Goal: Task Accomplishment & Management: Use online tool/utility

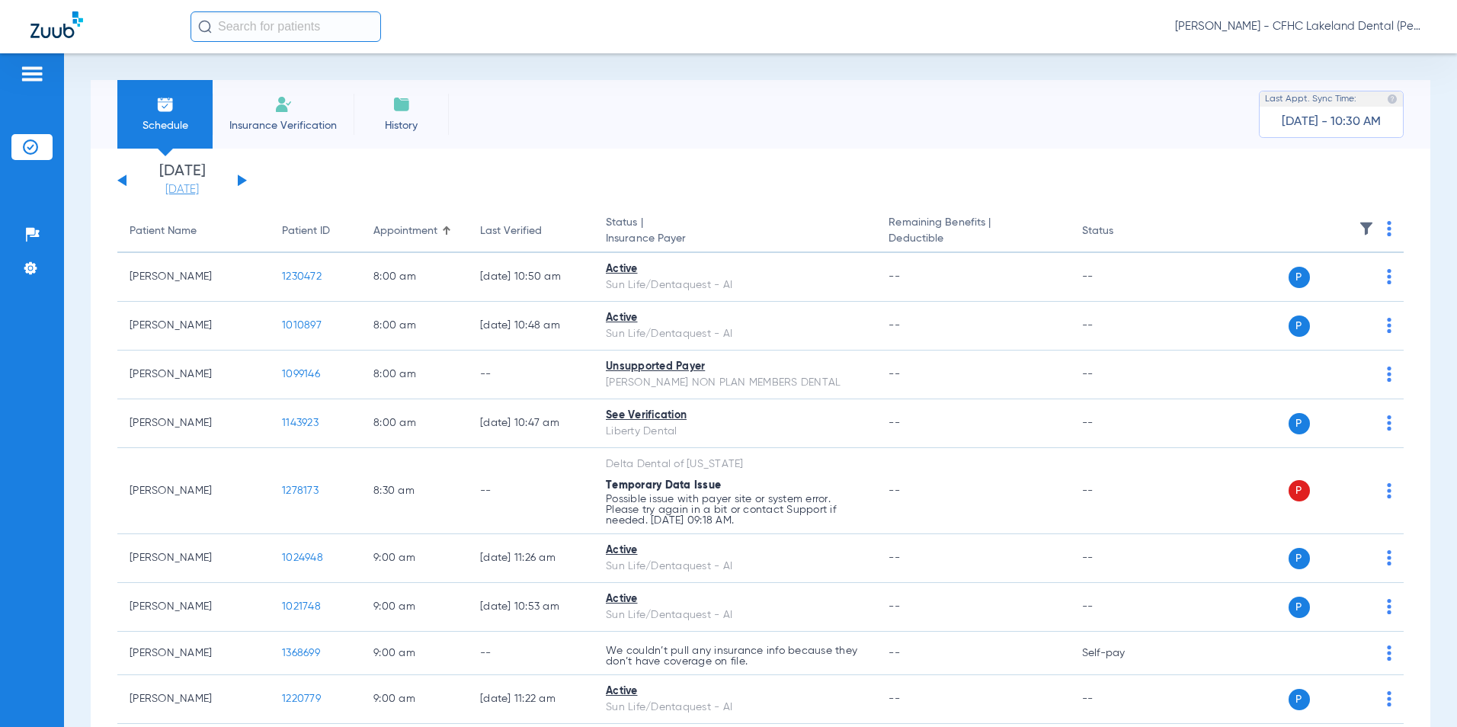
click at [163, 189] on link "[DATE]" at bounding box center [181, 189] width 91 height 15
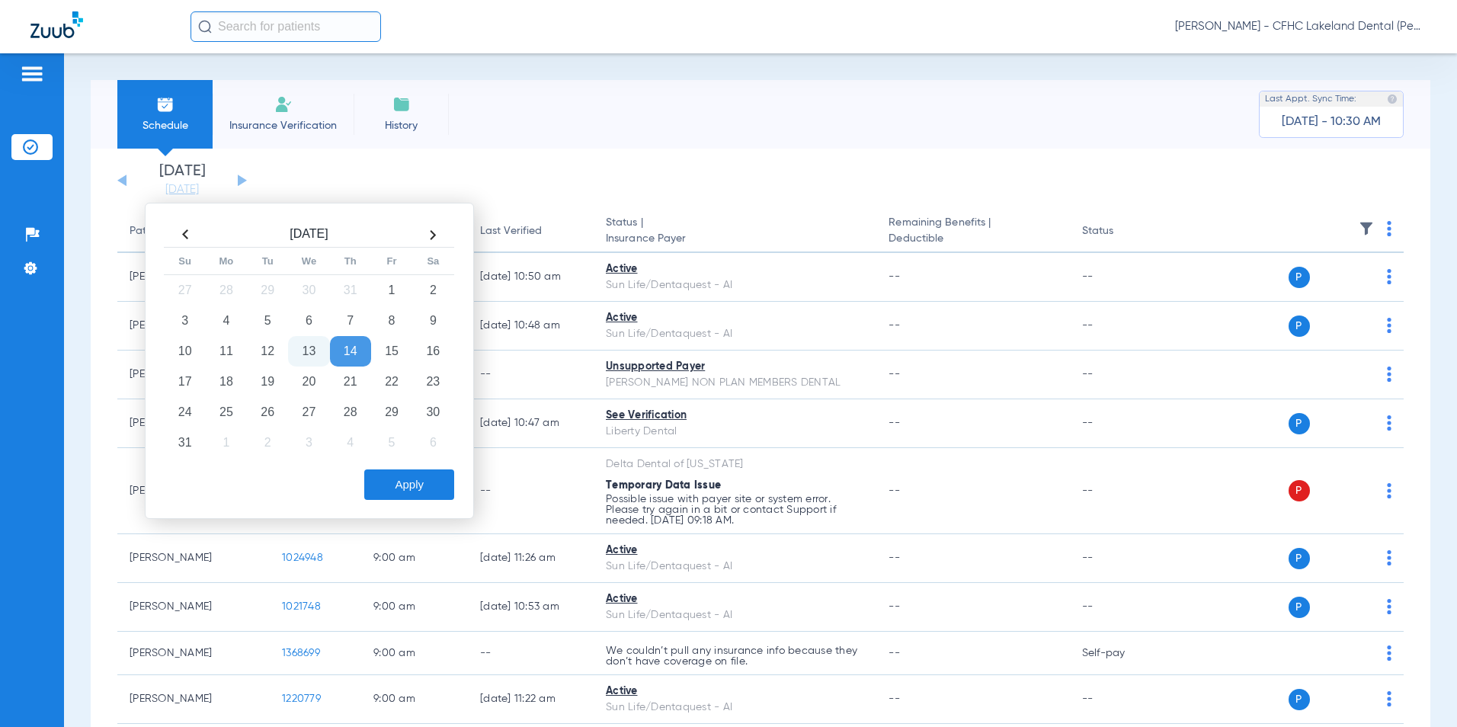
click at [318, 349] on td "13" at bounding box center [308, 351] width 41 height 30
click at [382, 486] on button "Apply" at bounding box center [409, 484] width 90 height 30
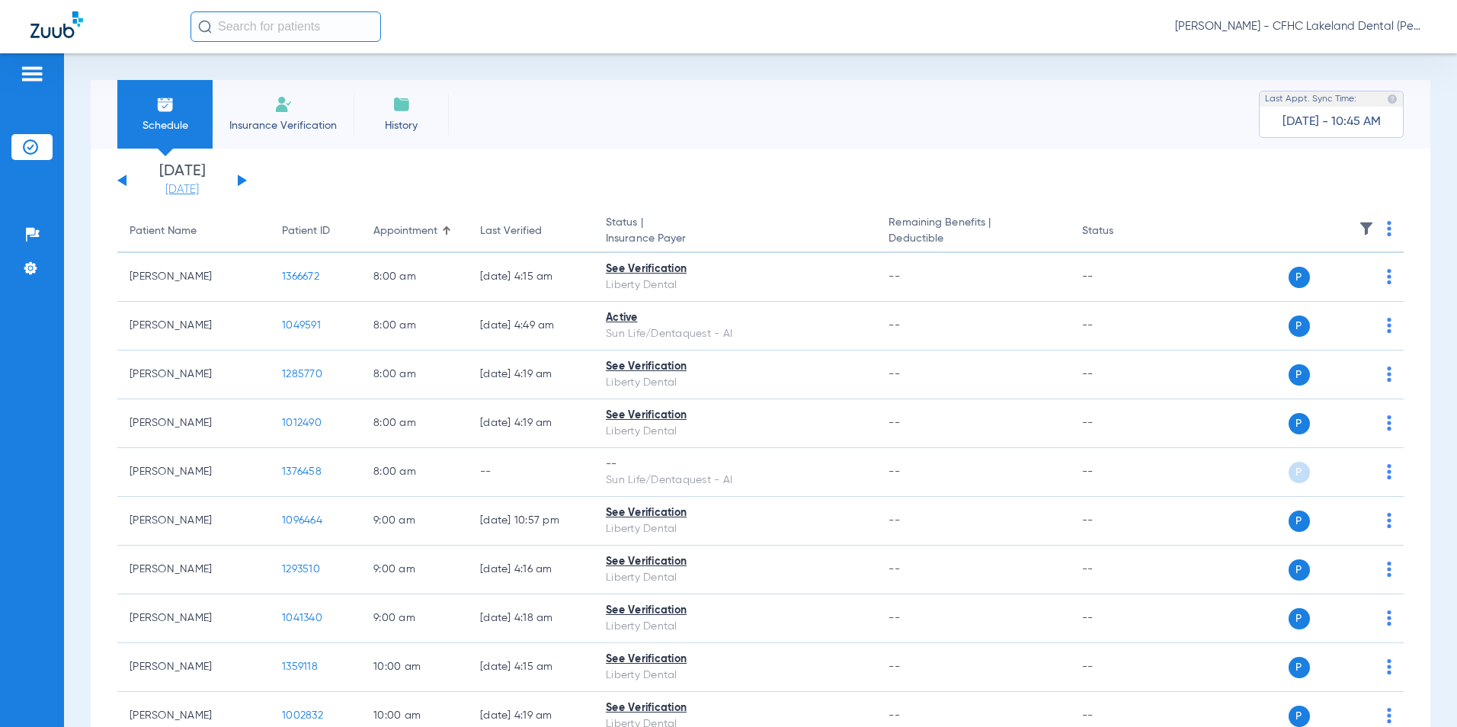
click at [181, 189] on link "[DATE]" at bounding box center [181, 189] width 91 height 15
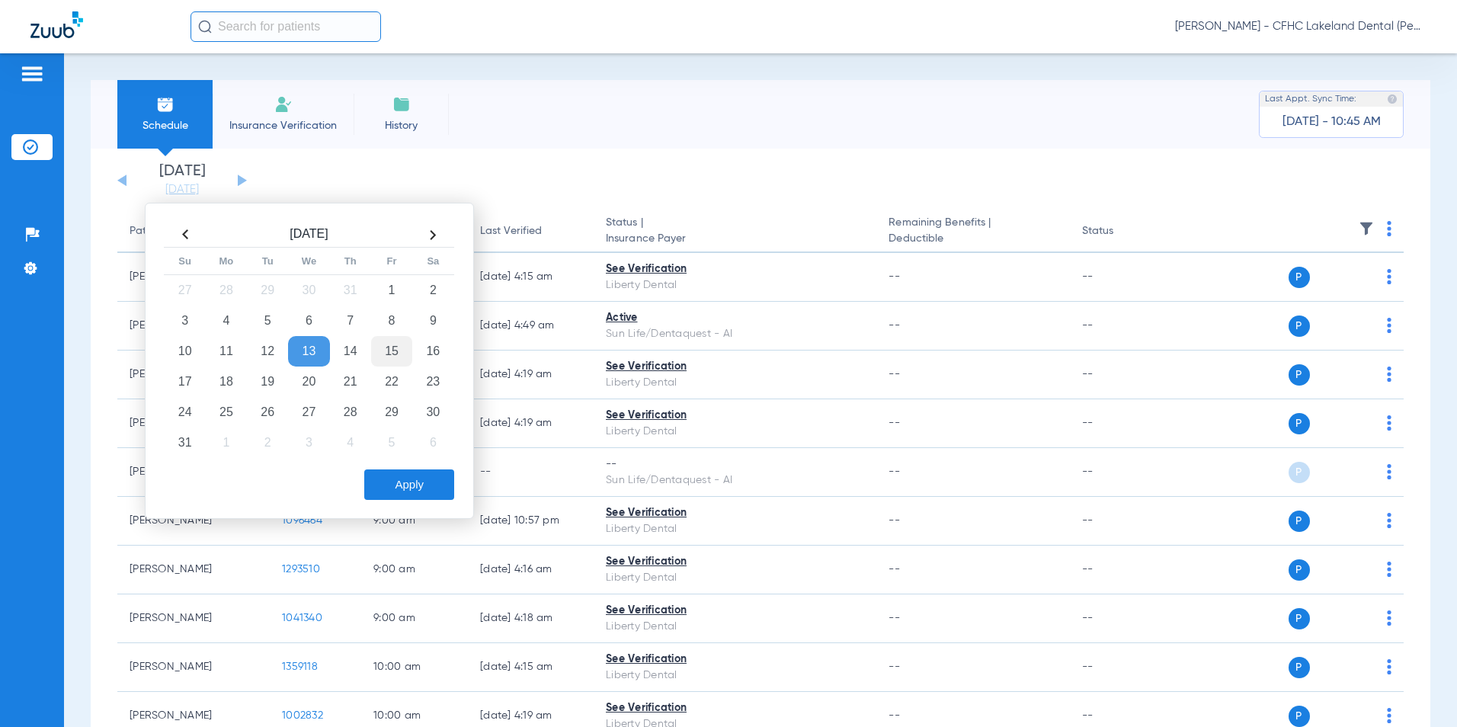
click at [392, 354] on td "15" at bounding box center [391, 351] width 41 height 30
click at [399, 487] on button "Apply" at bounding box center [409, 484] width 90 height 30
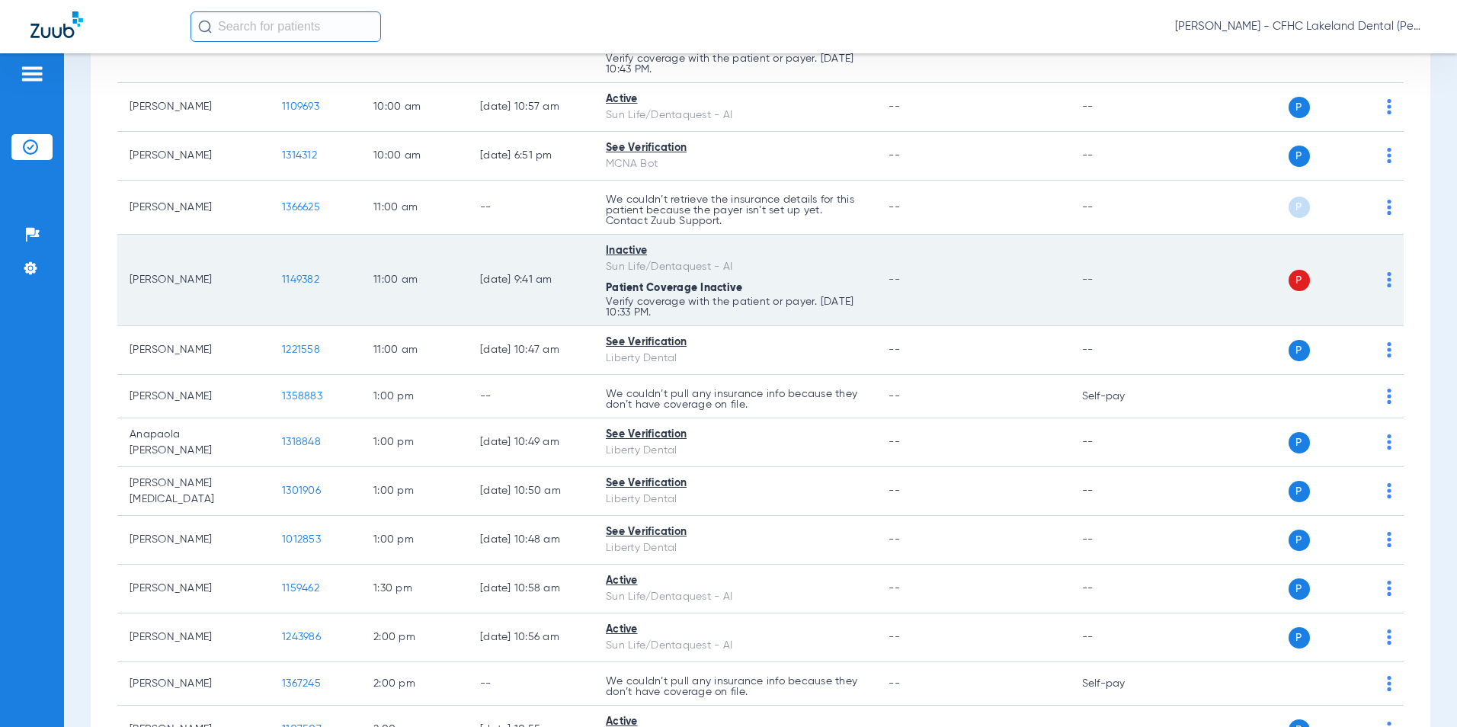
scroll to position [1067, 0]
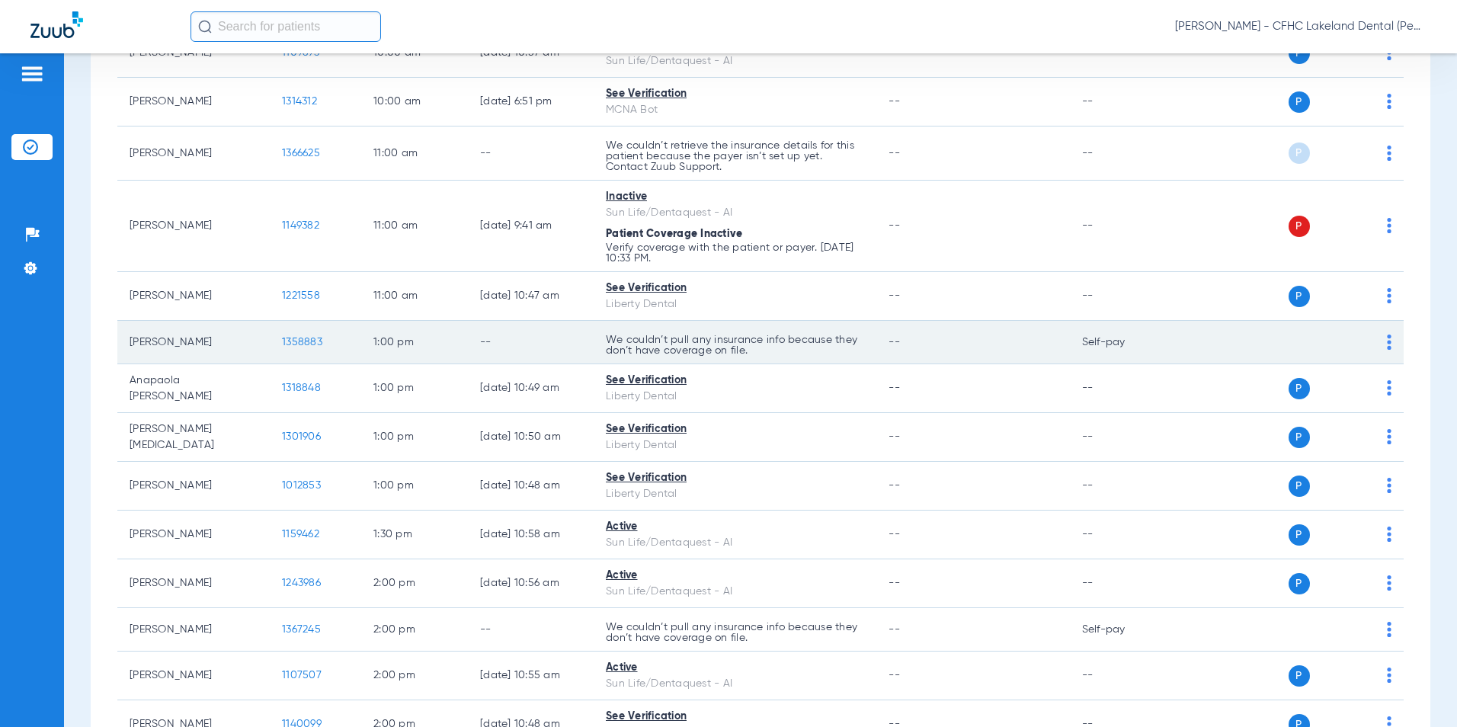
click at [299, 340] on span "1358883" at bounding box center [302, 342] width 40 height 11
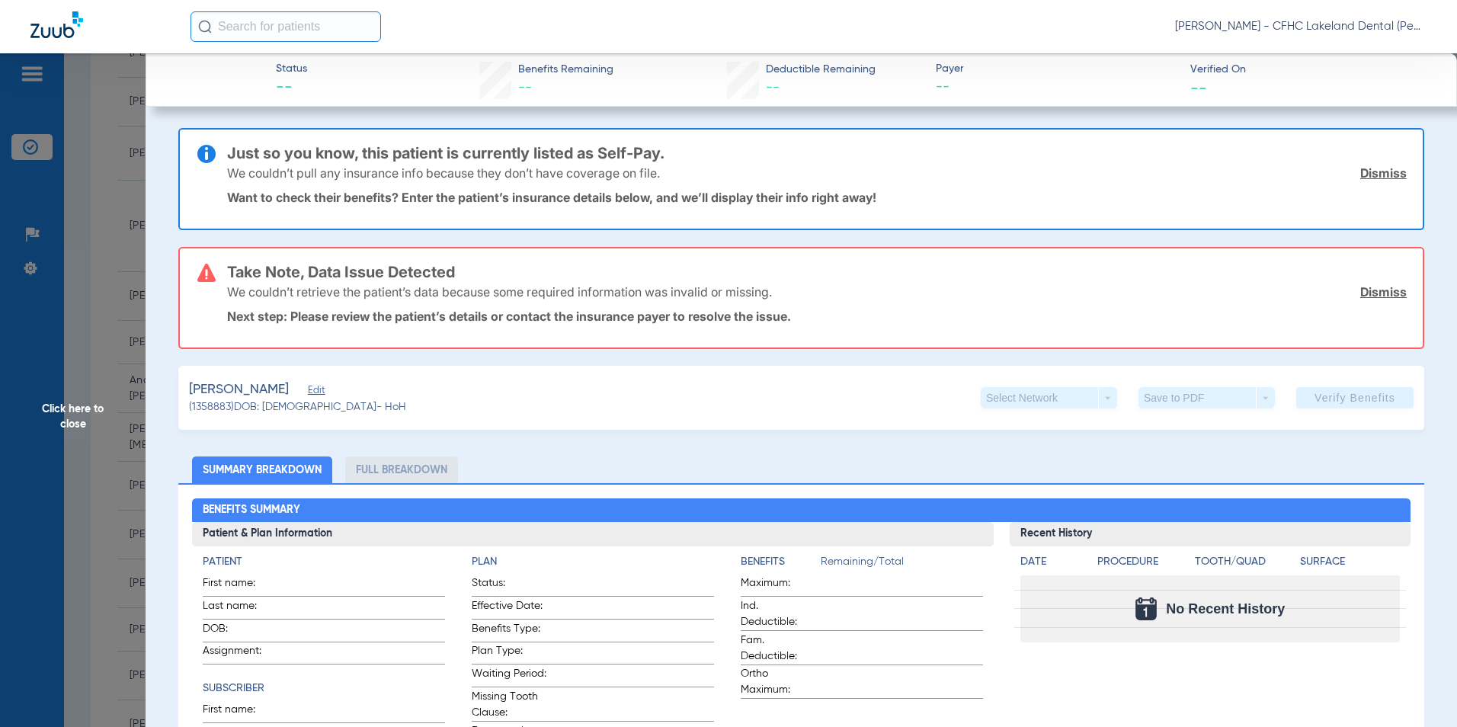
click at [91, 412] on span "Click here to close" at bounding box center [73, 416] width 146 height 727
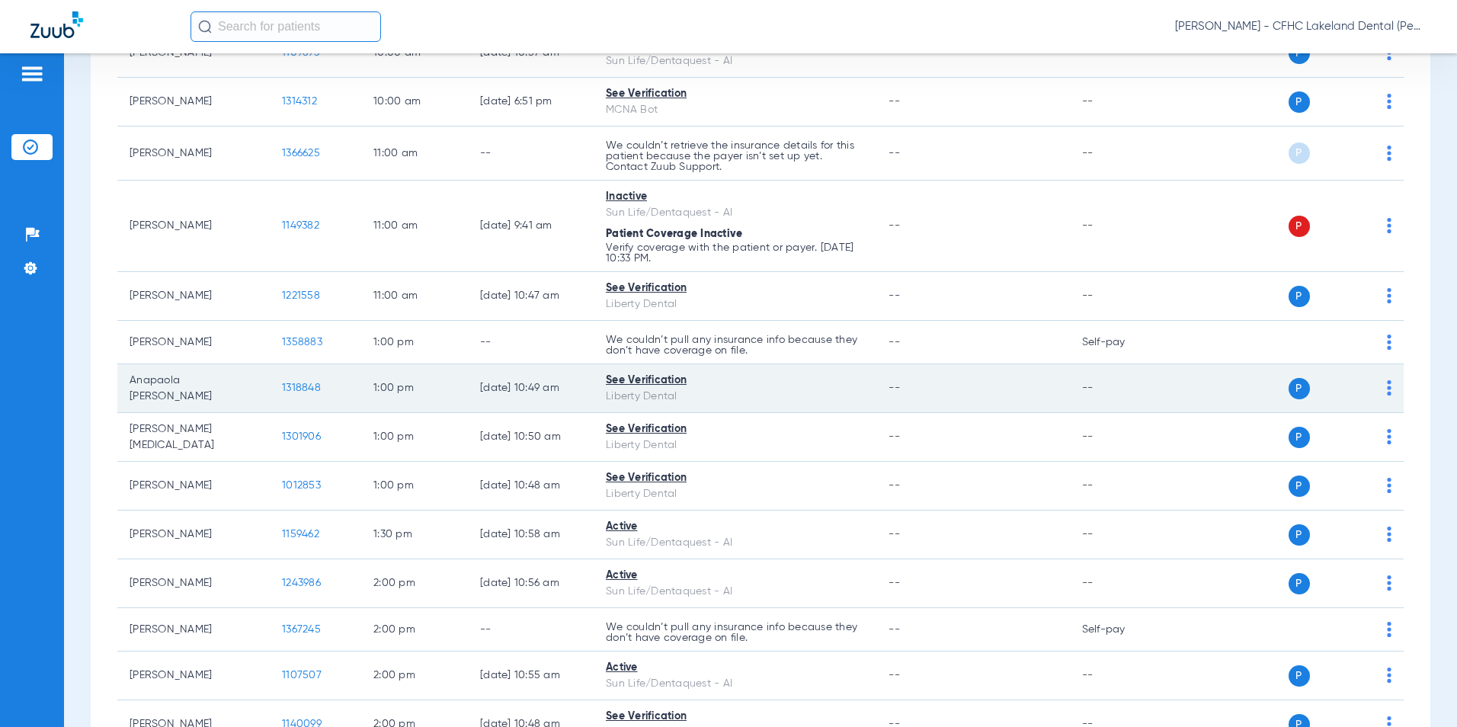
click at [304, 391] on span "1318848" at bounding box center [301, 387] width 39 height 11
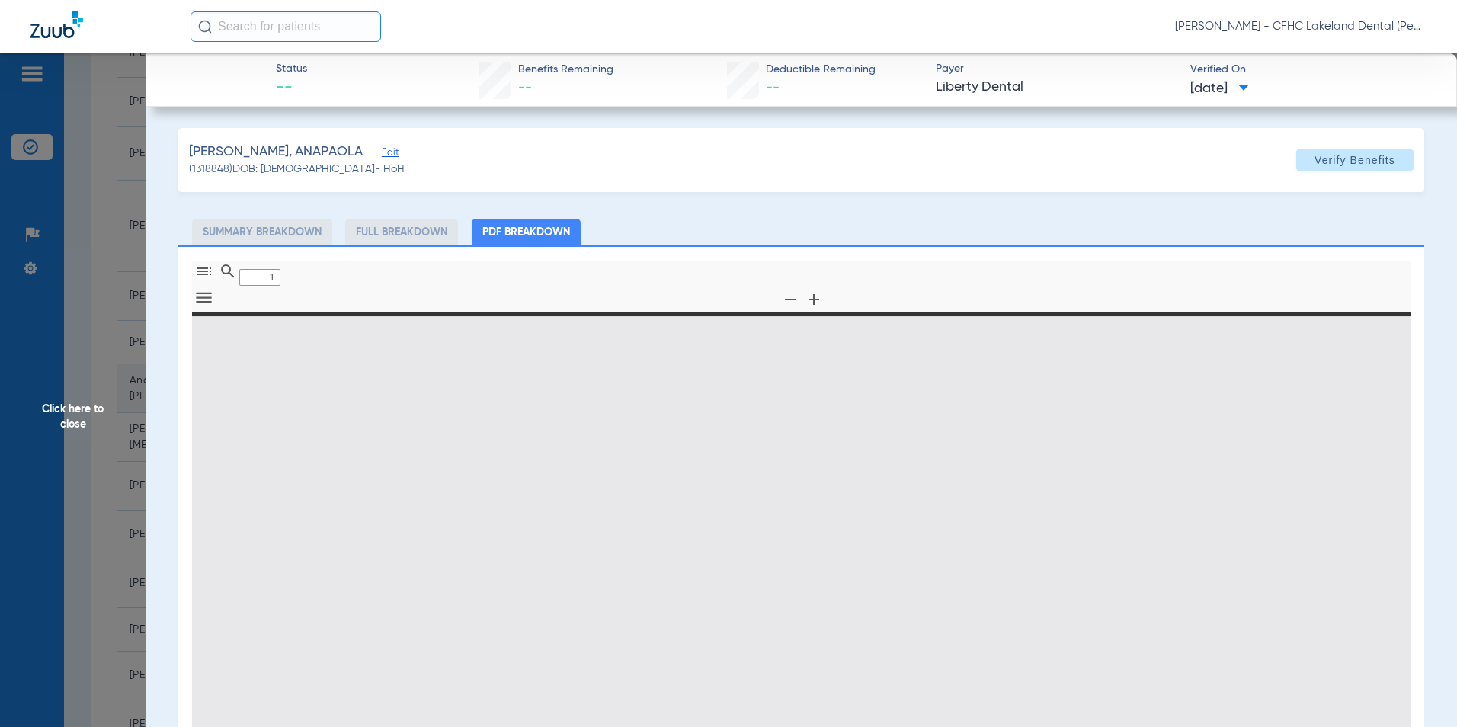
type input "0"
select select "page-width"
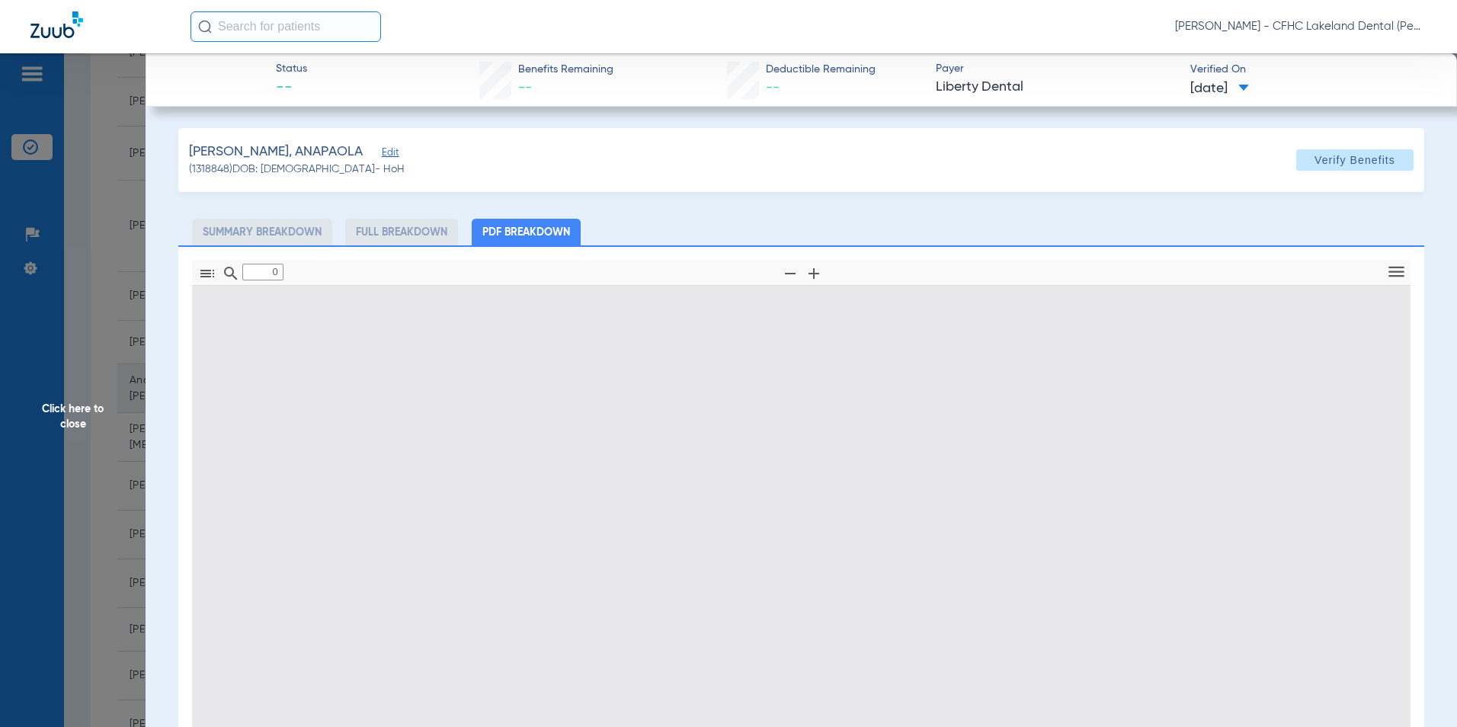
type input "1"
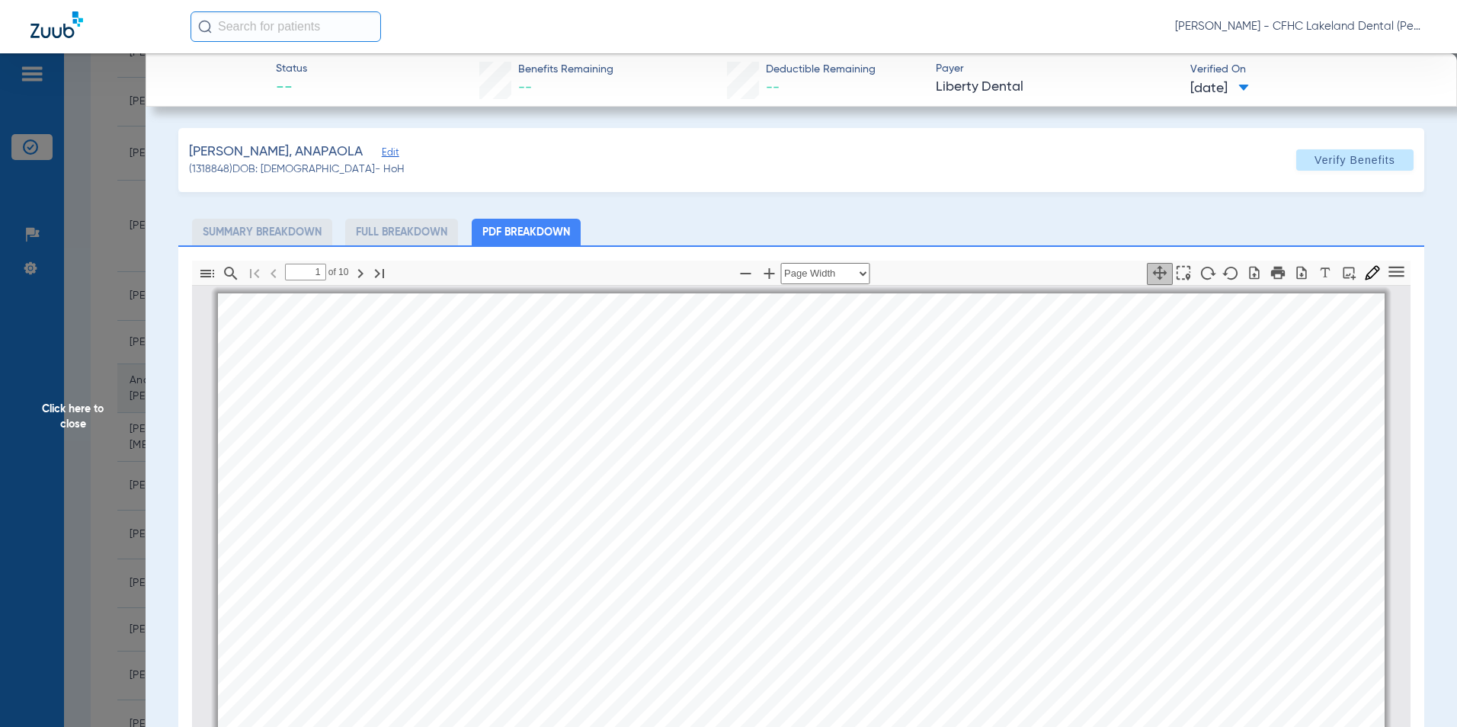
scroll to position [8, 0]
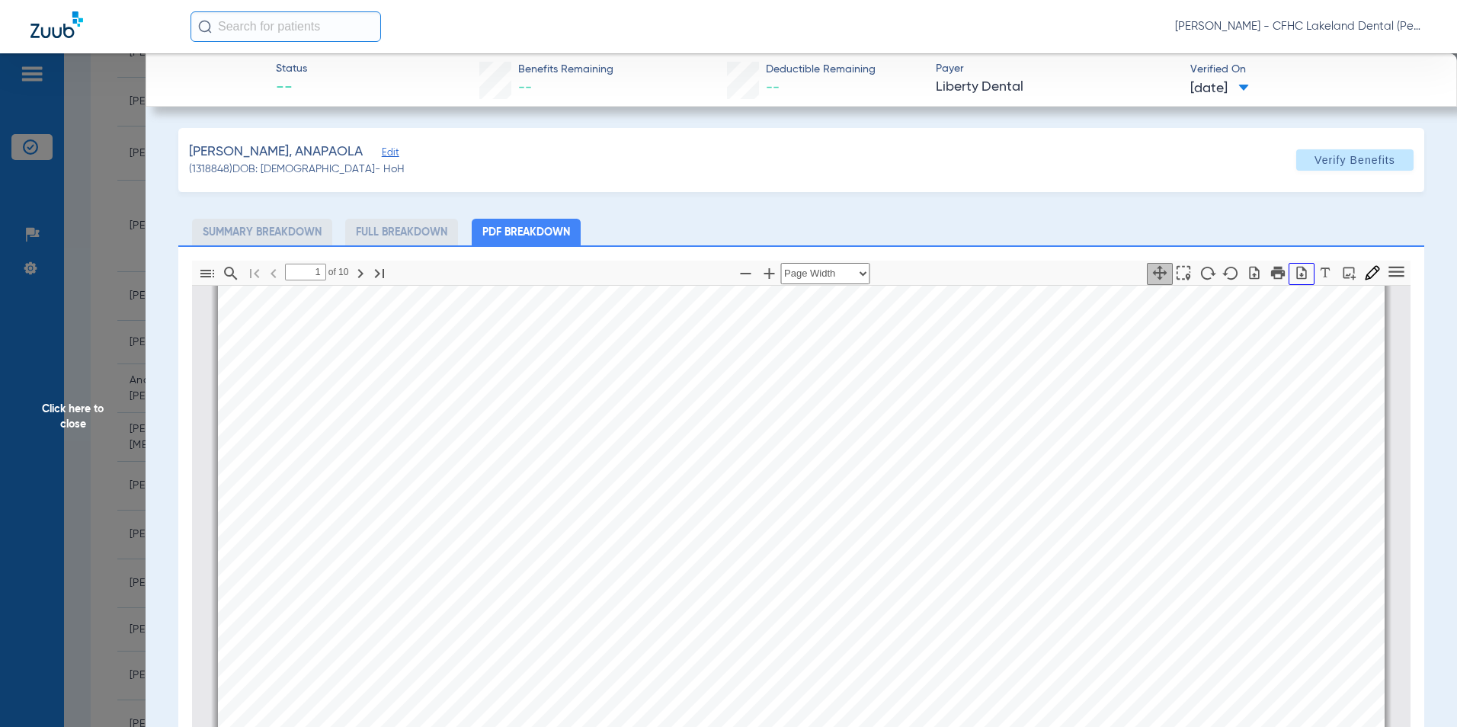
click at [1297, 276] on icon "button" at bounding box center [1302, 272] width 10 height 13
click at [51, 403] on span "Click here to close" at bounding box center [73, 416] width 146 height 727
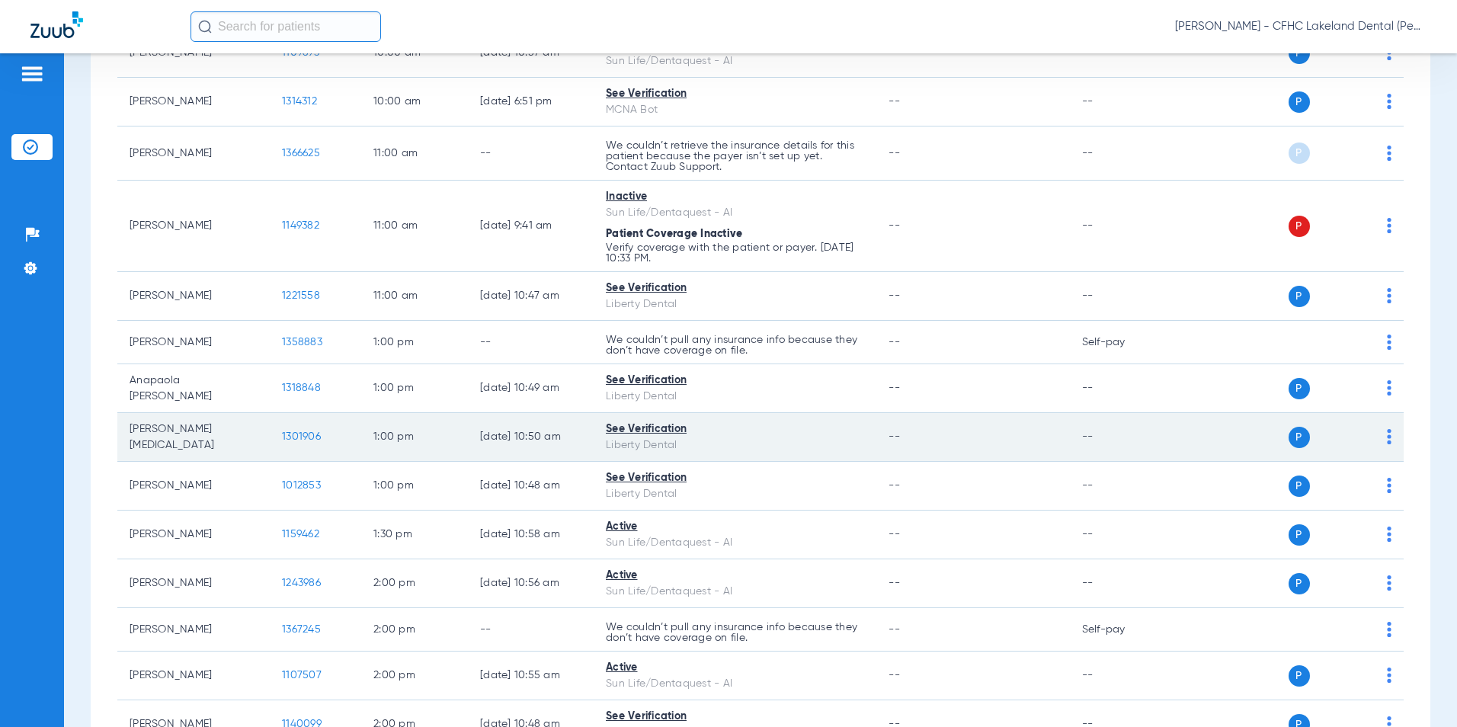
click at [309, 433] on span "1301906" at bounding box center [301, 436] width 39 height 11
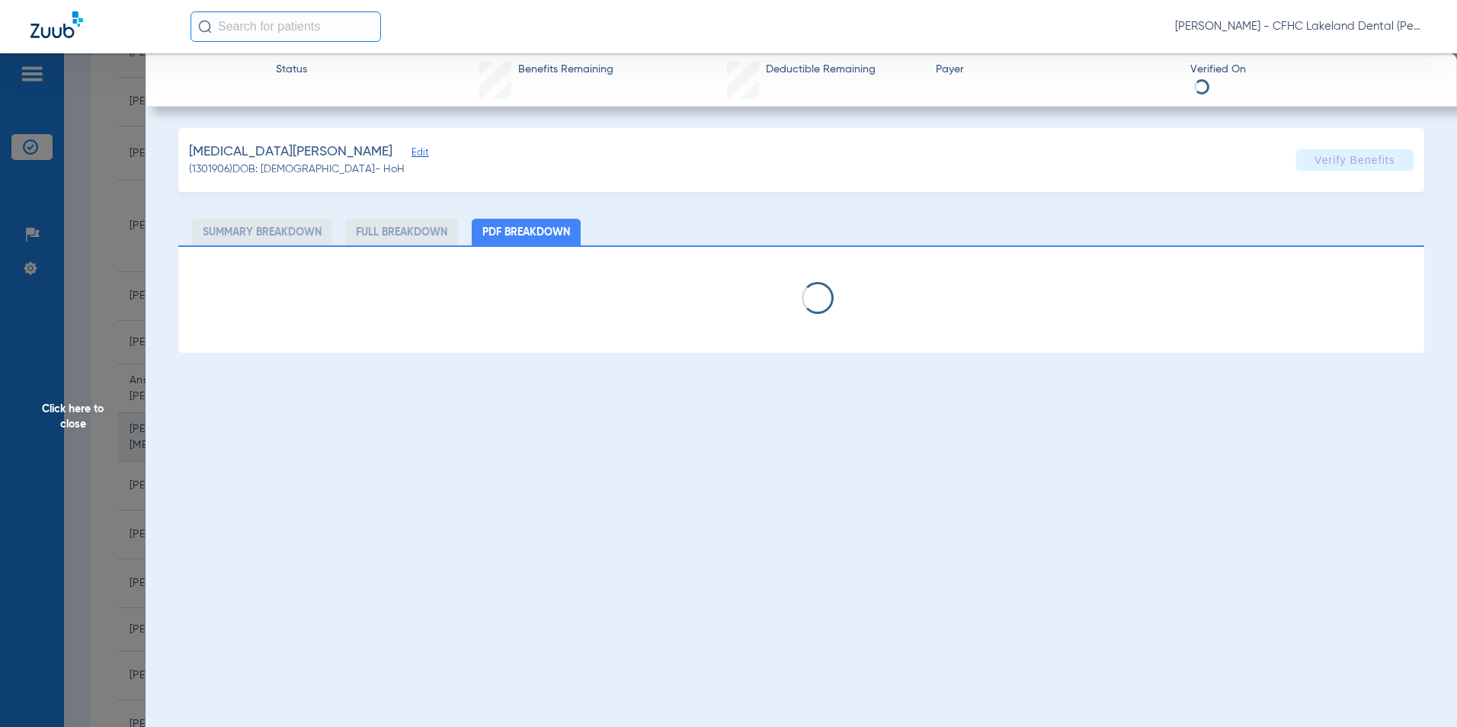
select select "page-width"
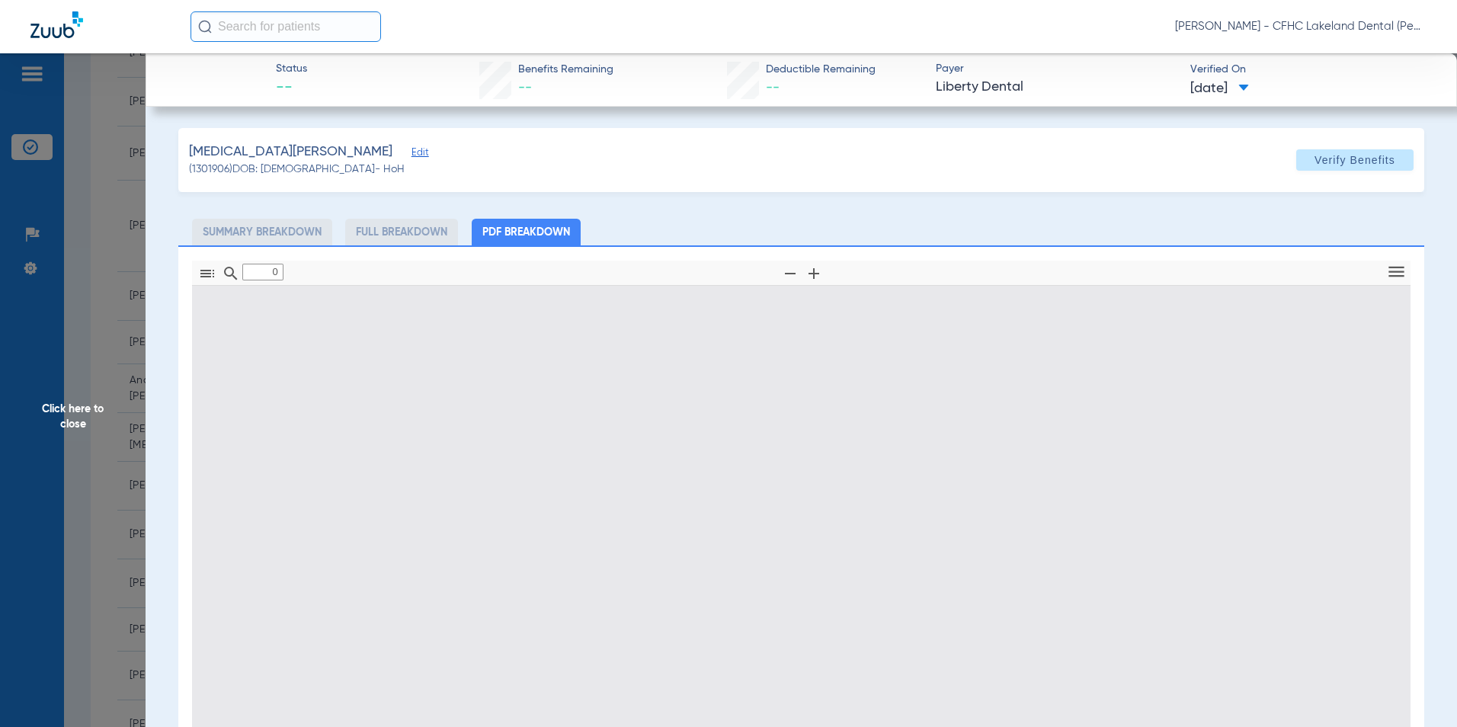
type input "1"
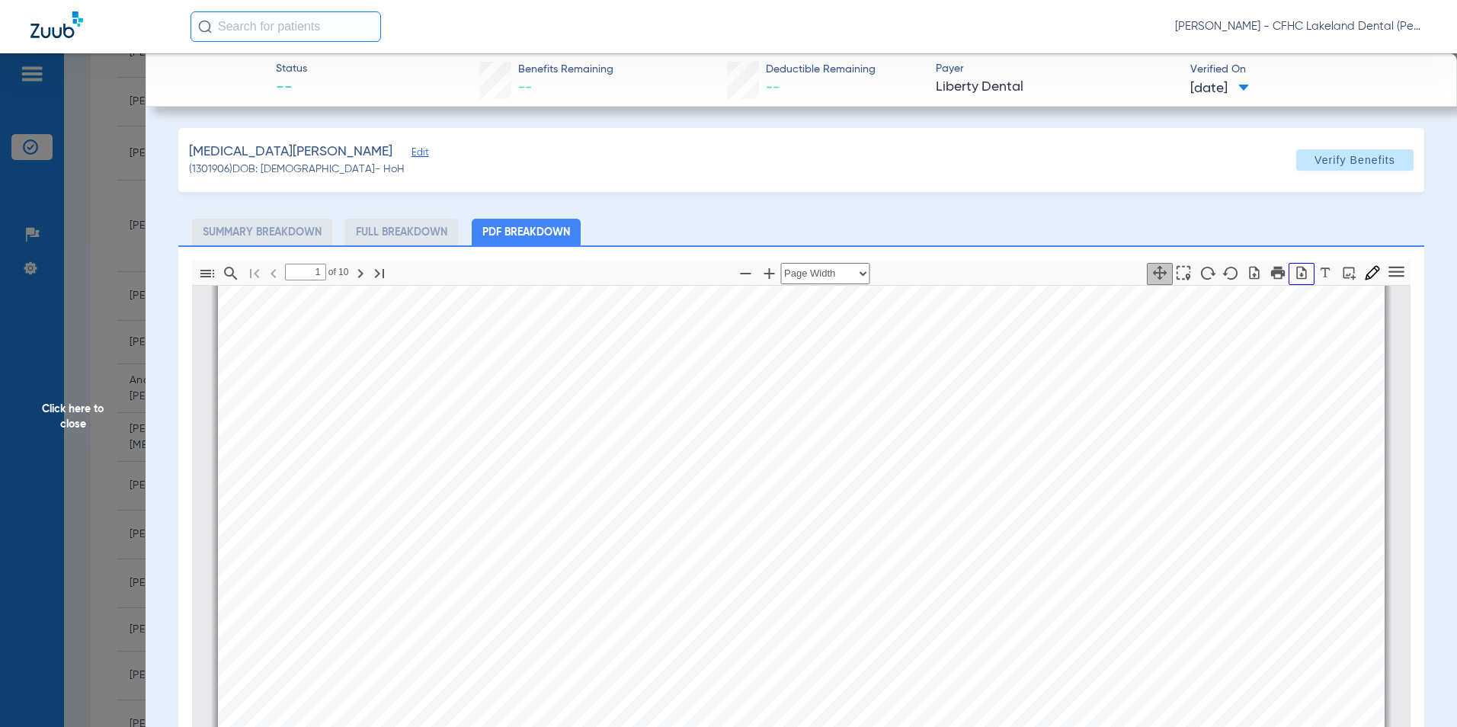
click at [1294, 272] on icon "button" at bounding box center [1301, 272] width 15 height 15
click at [78, 418] on span "Click here to close" at bounding box center [73, 416] width 146 height 727
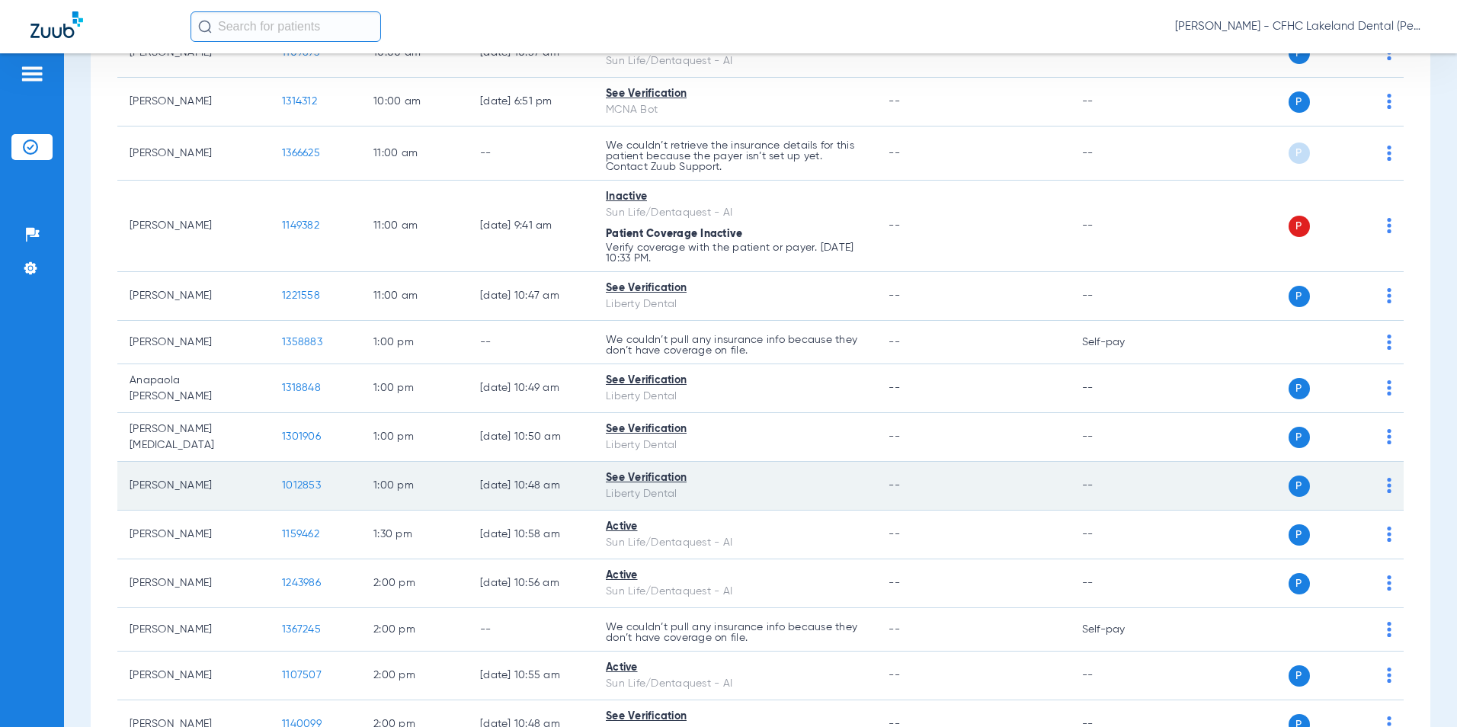
click at [299, 488] on span "1012853" at bounding box center [301, 485] width 39 height 11
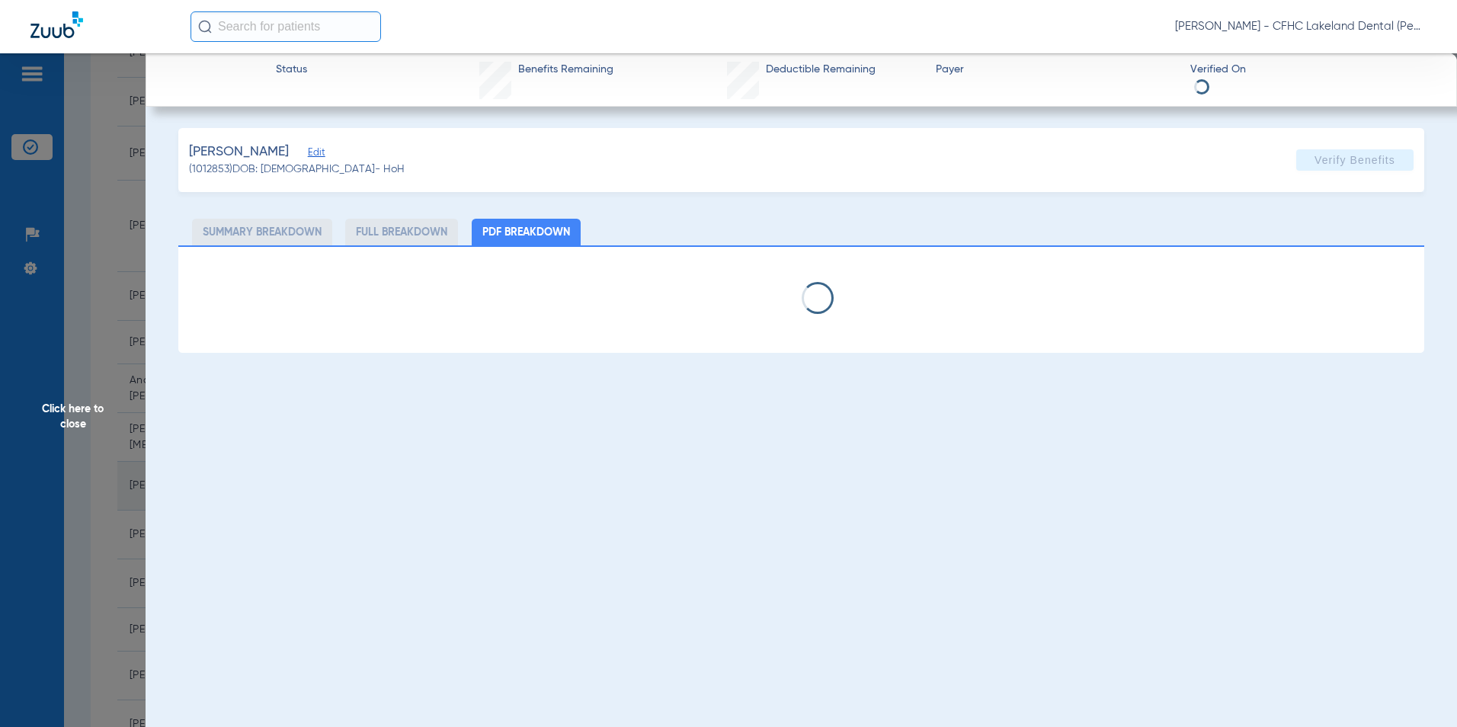
select select "page-width"
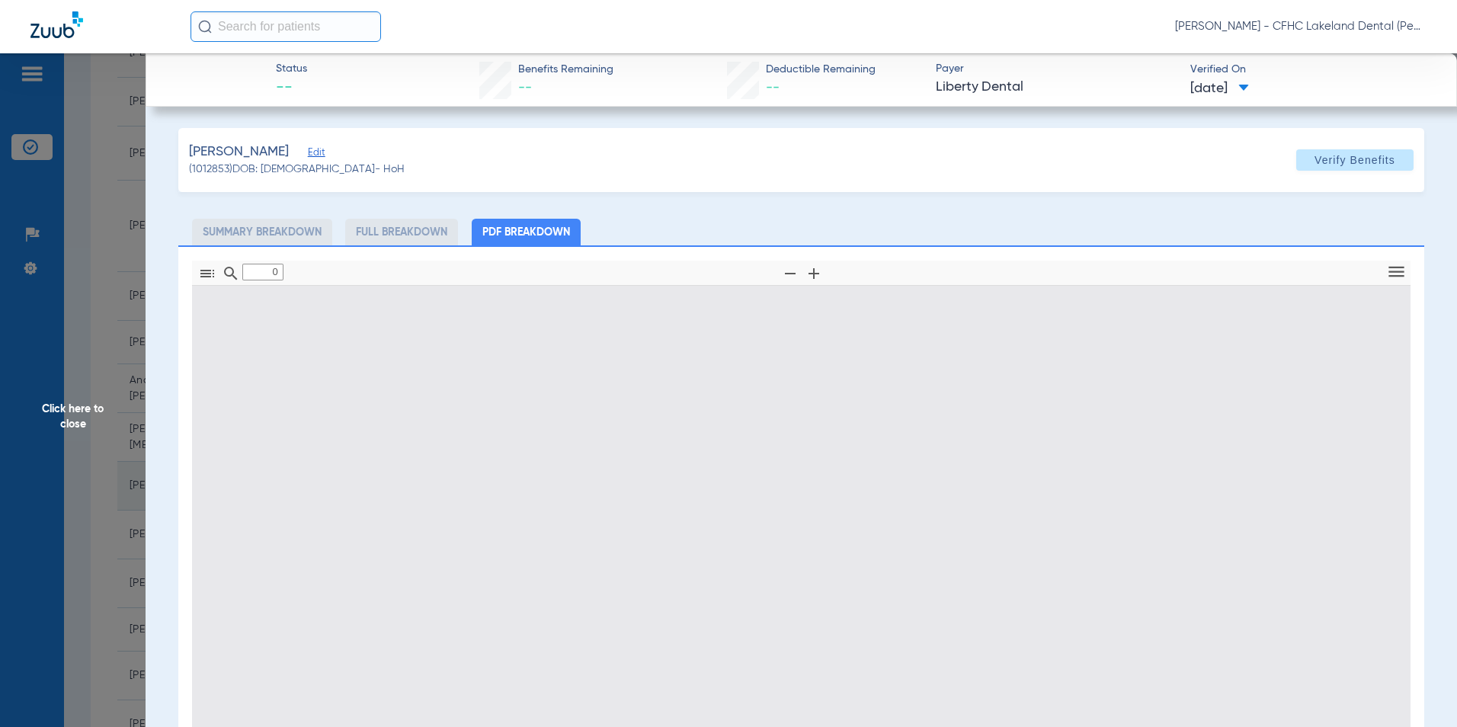
type input "1"
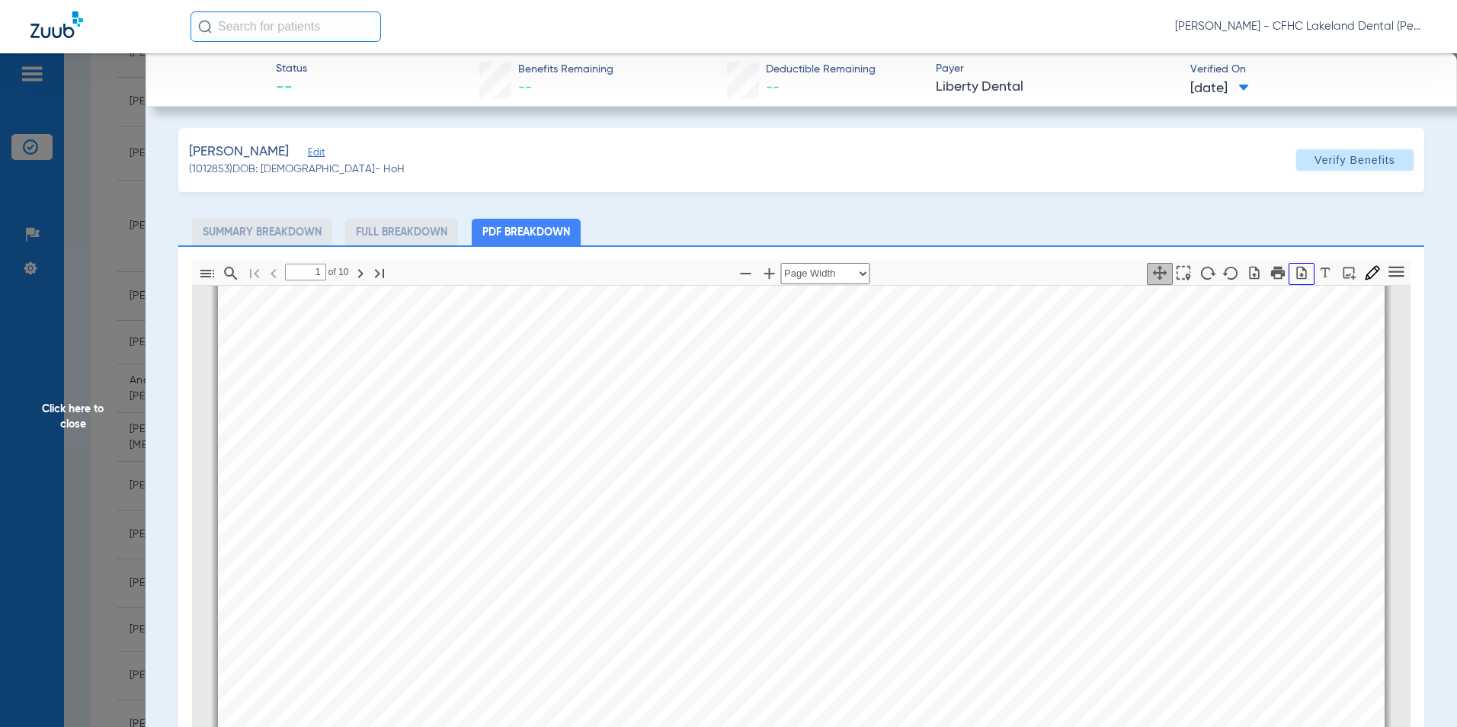
click at [1291, 280] on button "button" at bounding box center [1301, 274] width 26 height 22
